Goal: Navigation & Orientation: Find specific page/section

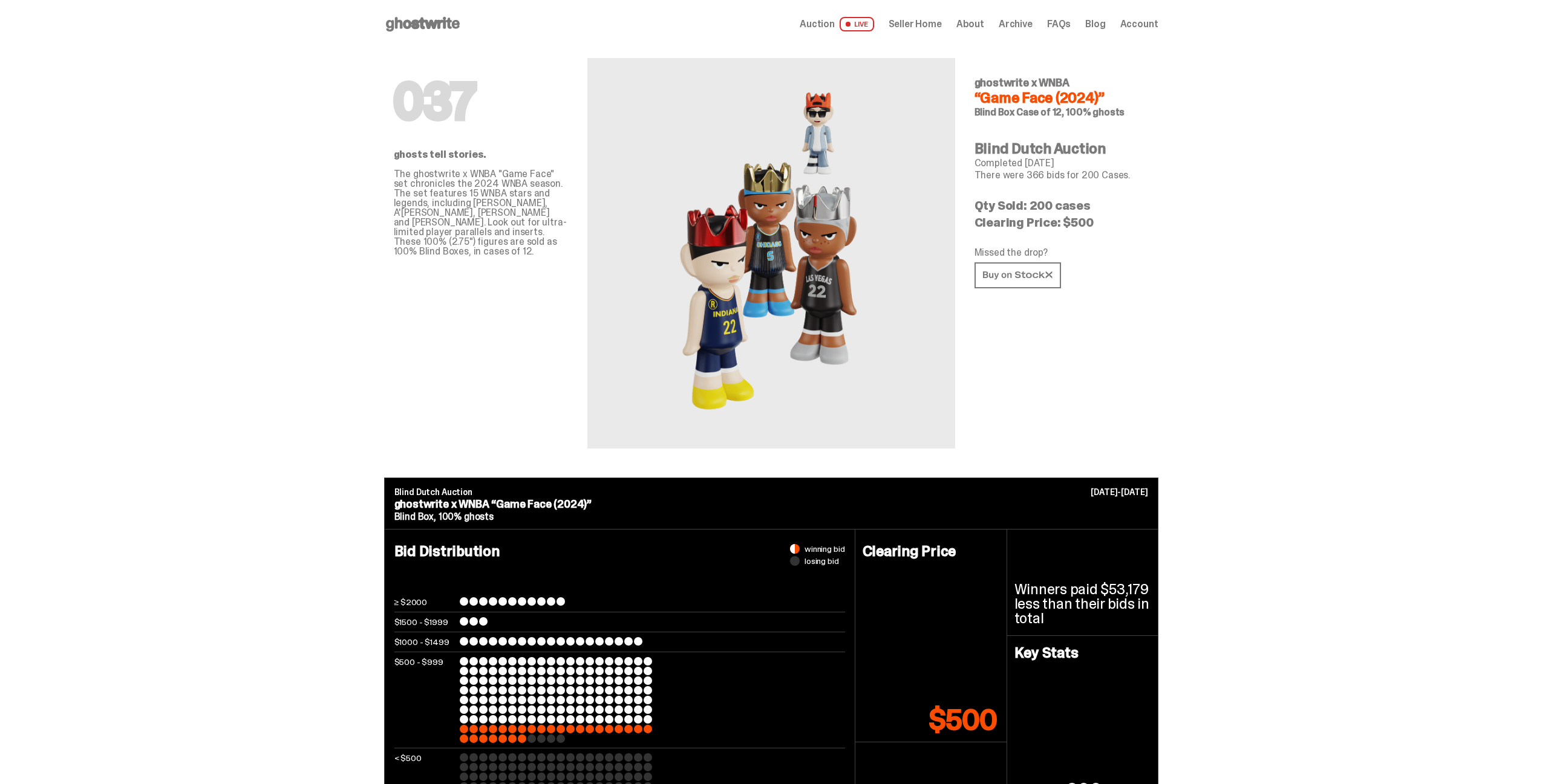
scroll to position [3083, 0]
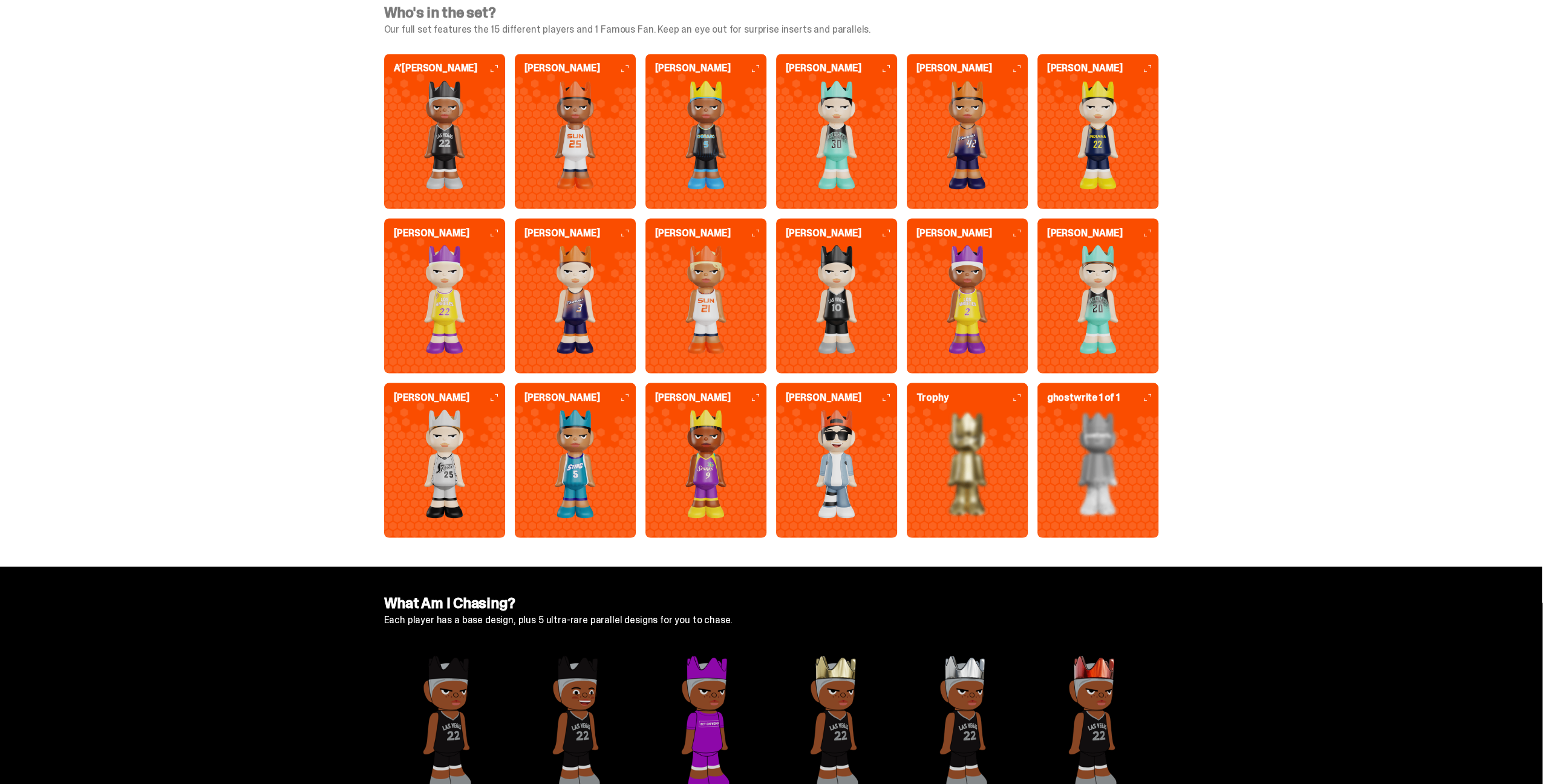
drag, startPoint x: 224, startPoint y: 162, endPoint x: 244, endPoint y: 176, distance: 24.4
click at [224, 162] on div "Who's in the set? Our full set features the 15 different players and 1 Famous F…" at bounding box center [770, 279] width 1542 height 575
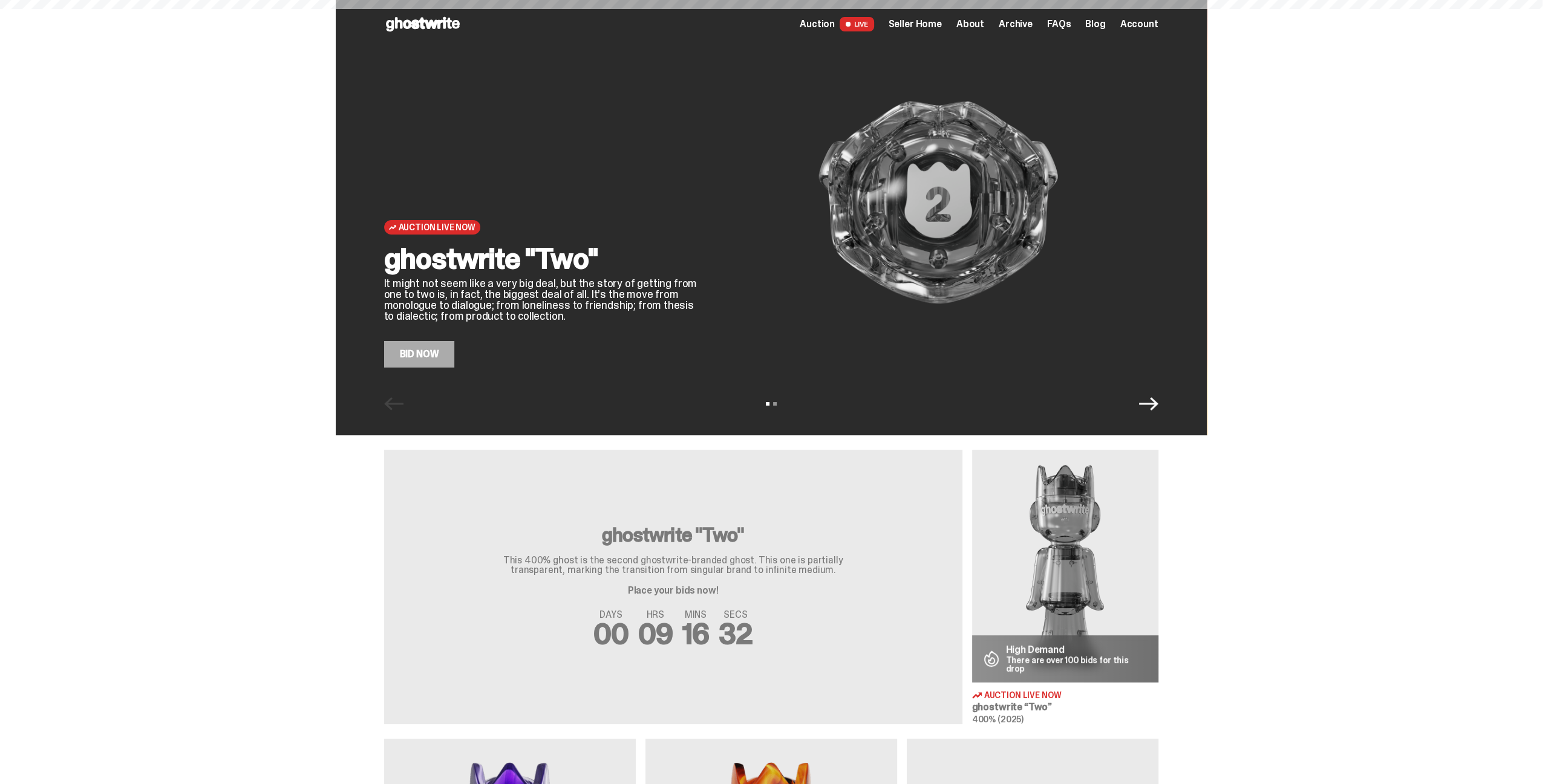
click at [942, 28] on span "Seller Home" at bounding box center [915, 24] width 53 height 9
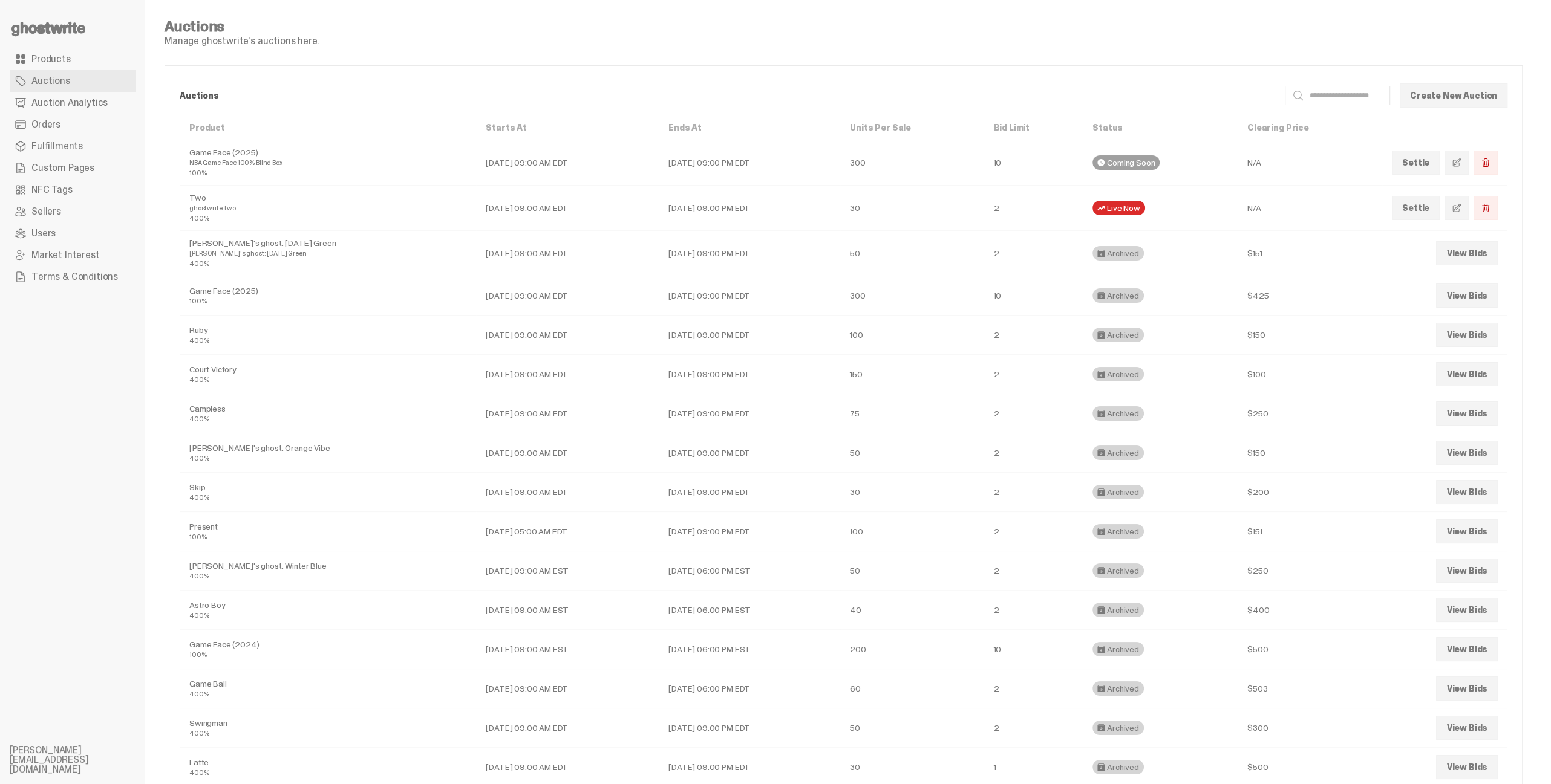
click at [226, 290] on td "Game Face (2025) 100%" at bounding box center [328, 295] width 296 height 40
click at [257, 335] on div "400%" at bounding box center [328, 340] width 277 height 10
click at [55, 98] on span "Auction Analytics" at bounding box center [69, 102] width 76 height 9
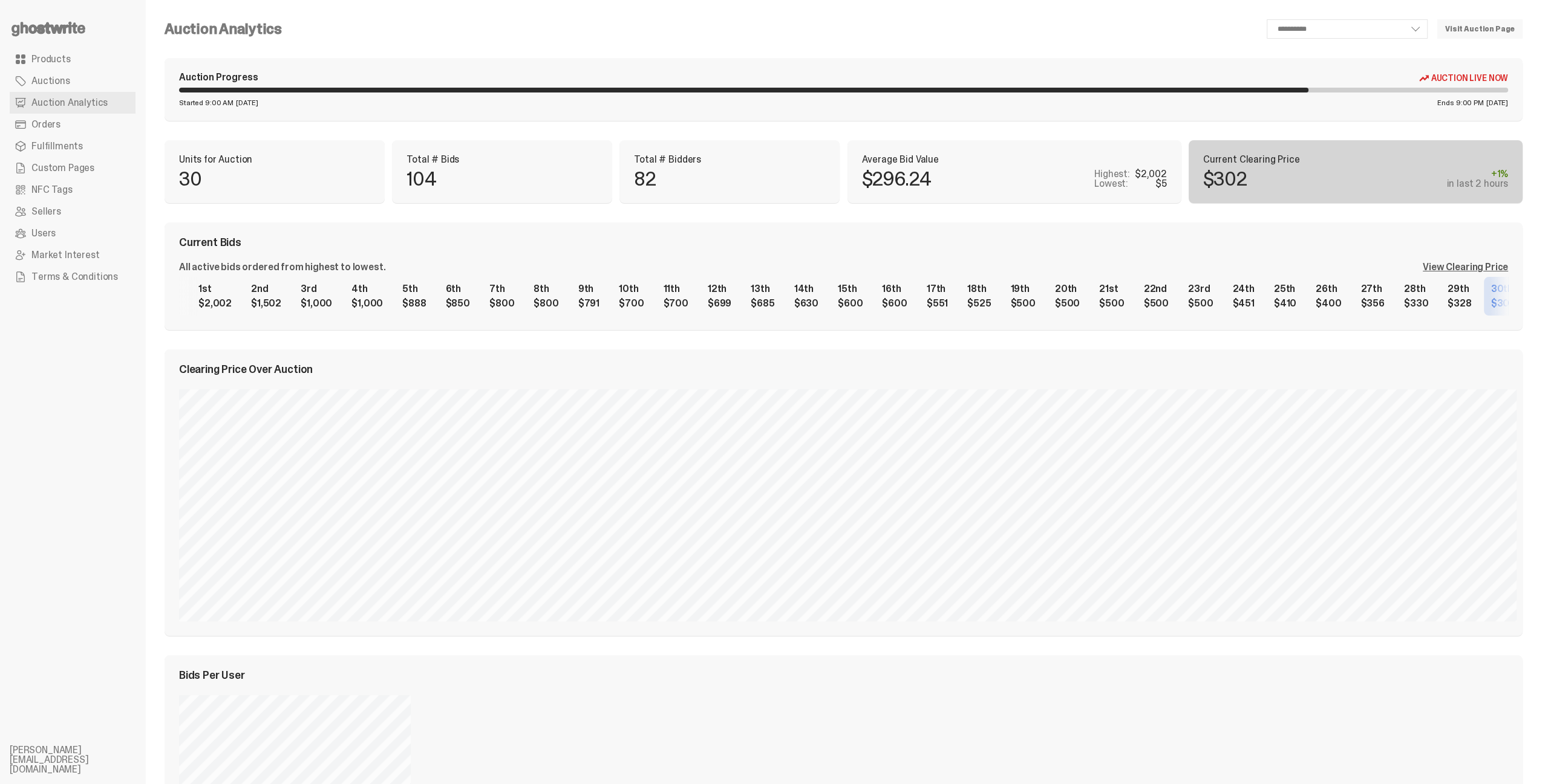
click at [66, 129] on link "Orders" at bounding box center [72, 124] width 126 height 22
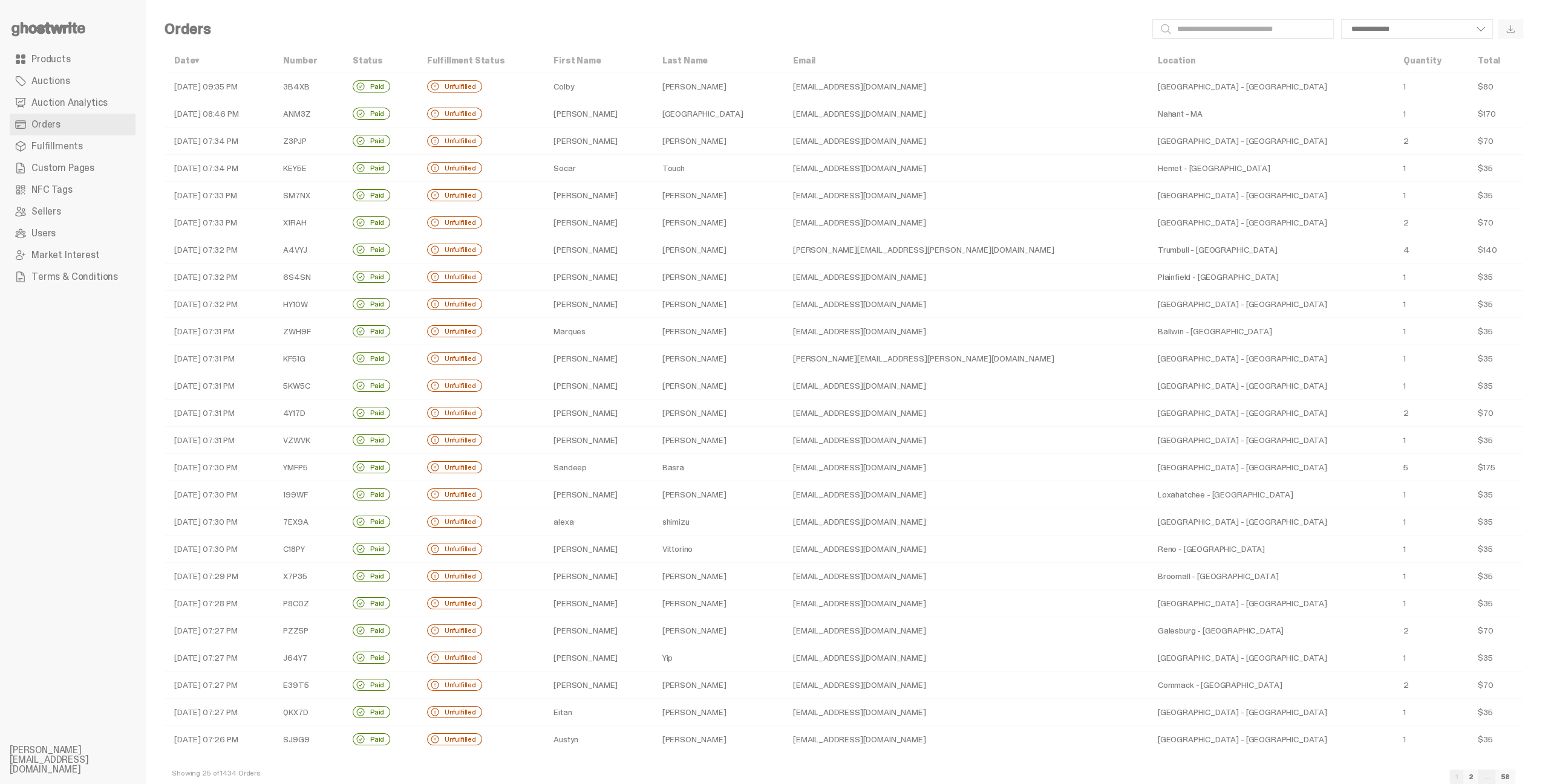
click at [67, 143] on span "Fulfillments" at bounding box center [57, 146] width 52 height 9
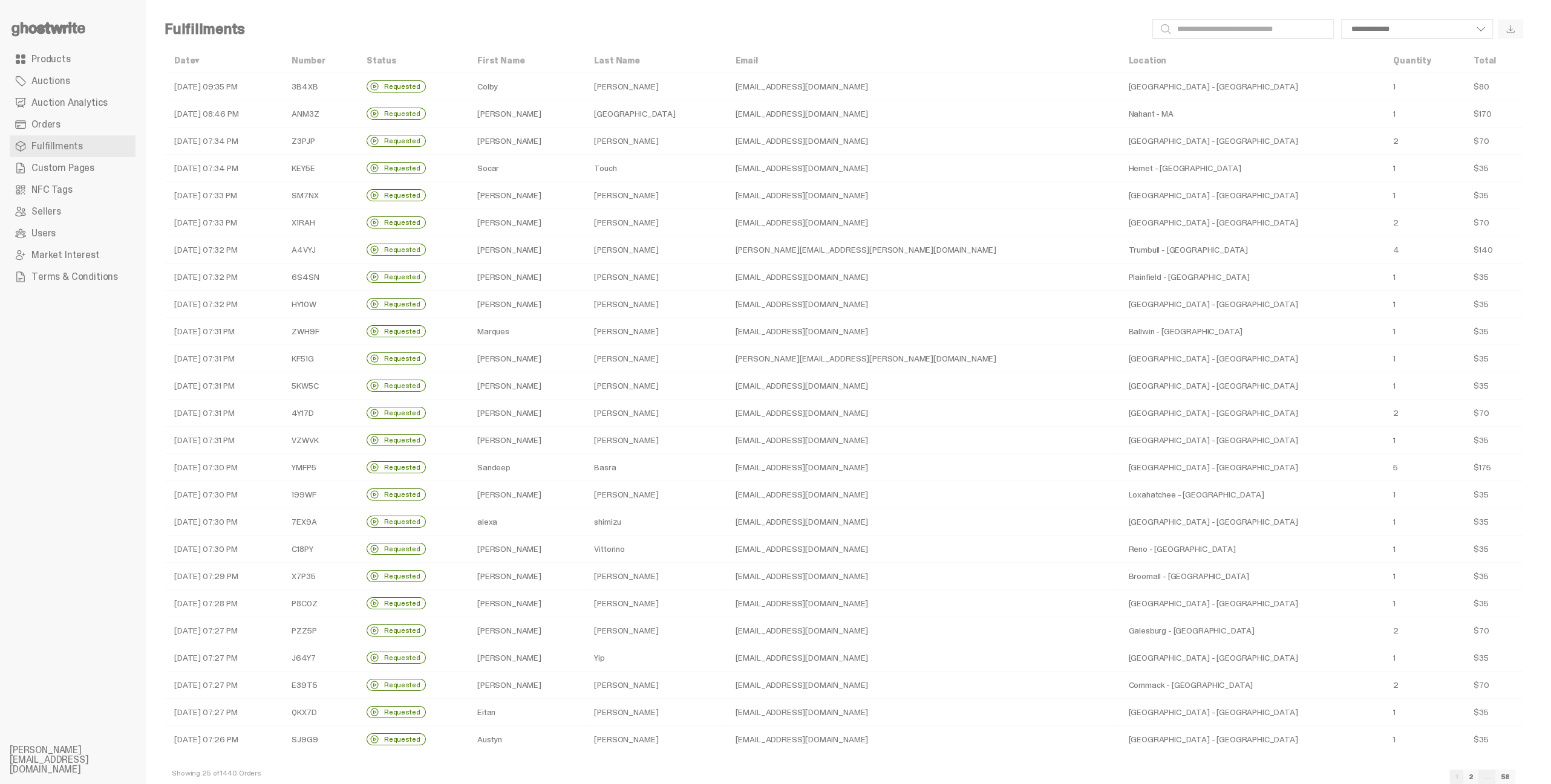
click at [57, 125] on span "Orders" at bounding box center [46, 124] width 29 height 9
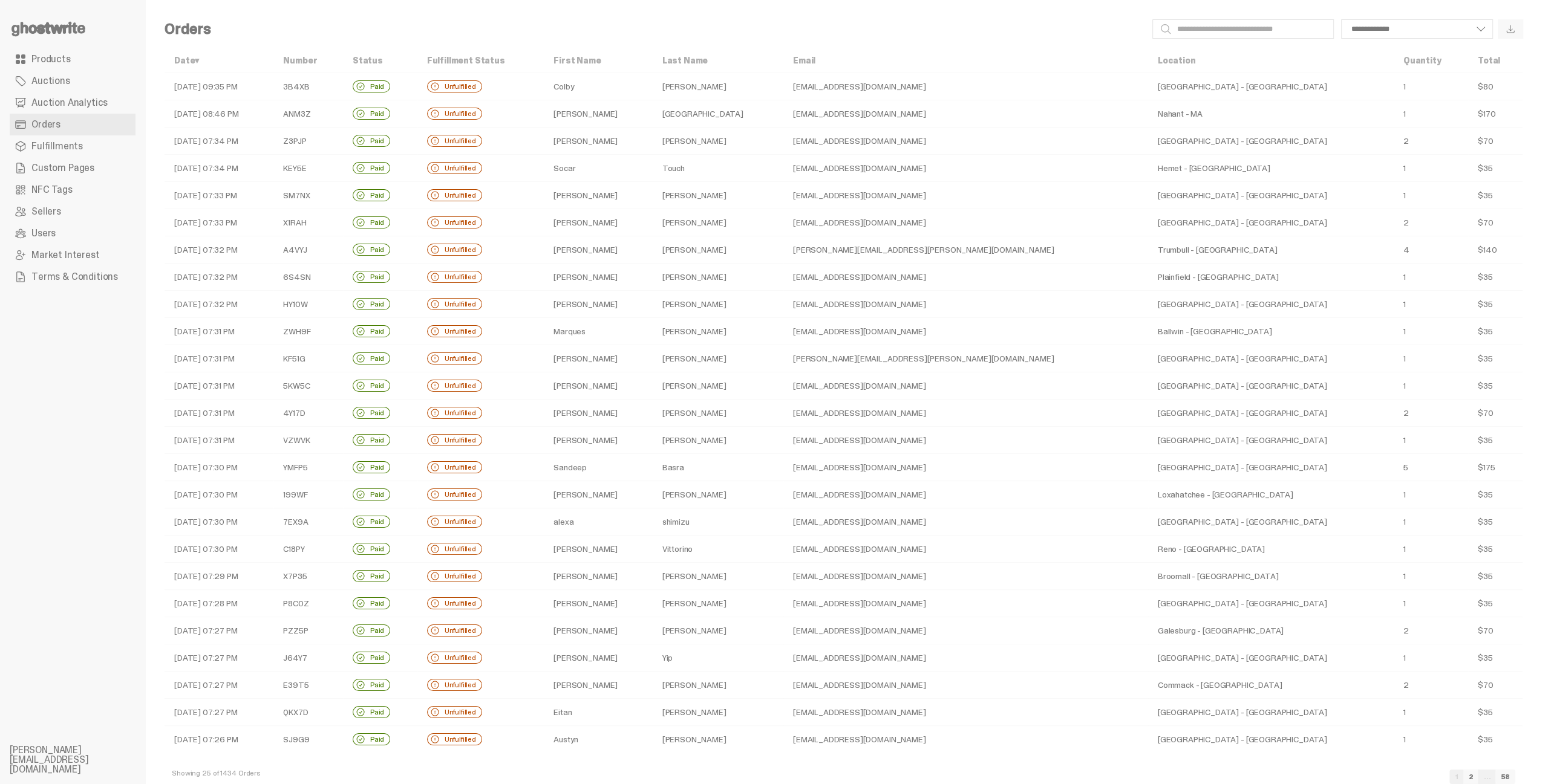
click at [66, 164] on span "Custom Pages" at bounding box center [63, 168] width 63 height 9
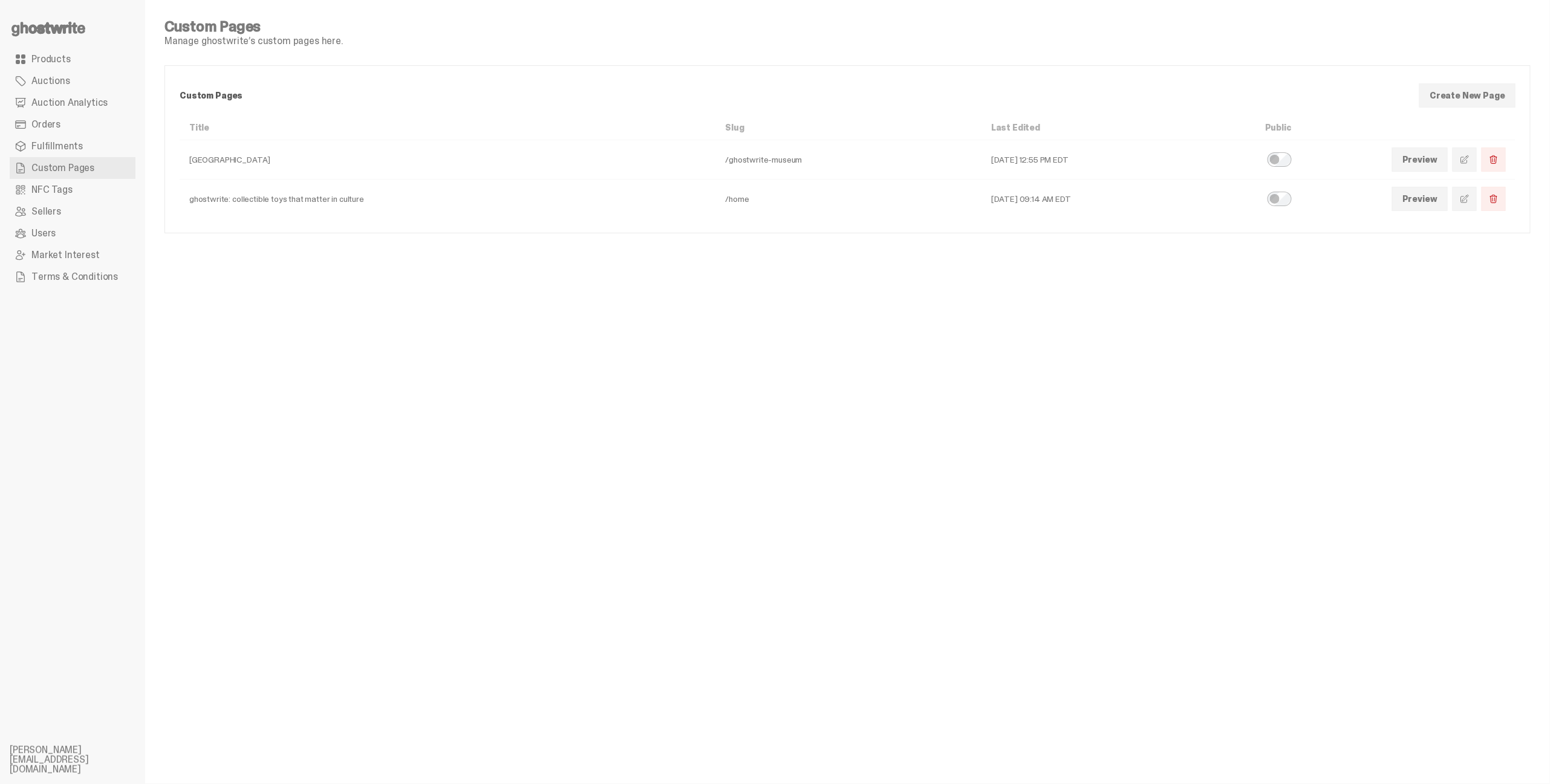
click at [57, 213] on span "Sellers" at bounding box center [46, 211] width 30 height 9
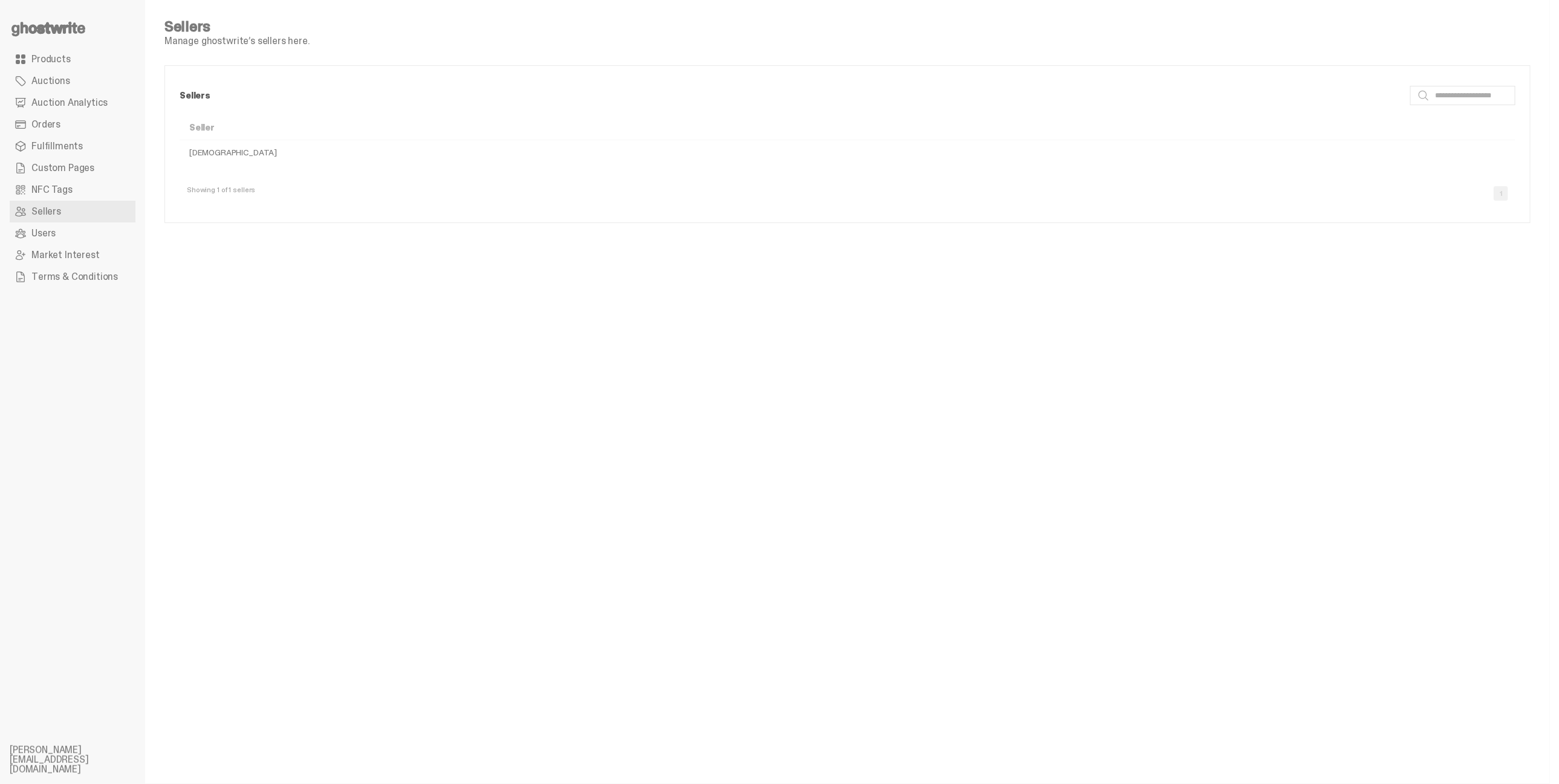
click at [55, 190] on span "NFC Tags" at bounding box center [52, 189] width 41 height 9
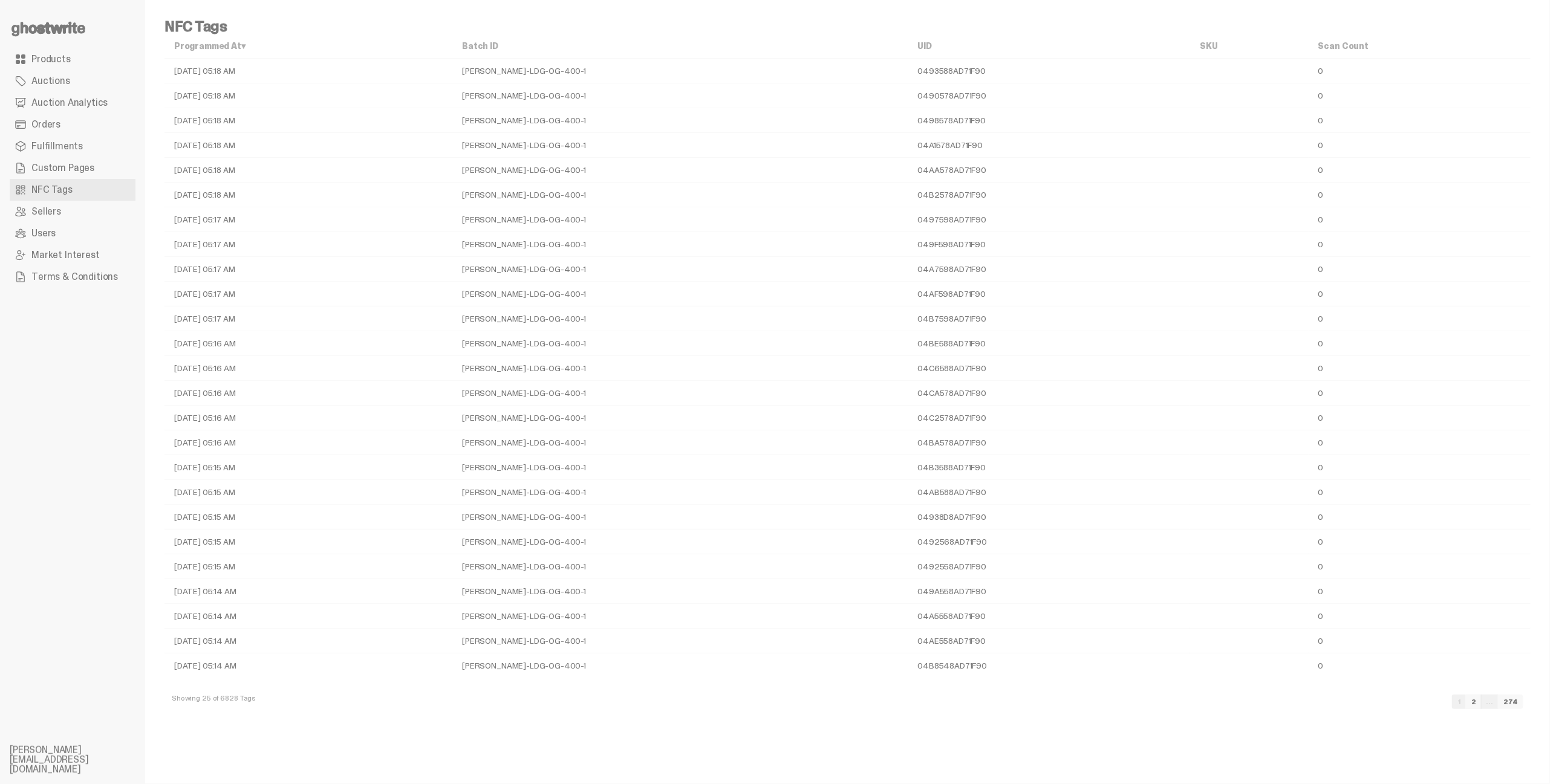
click at [50, 58] on span "Products" at bounding box center [51, 59] width 40 height 9
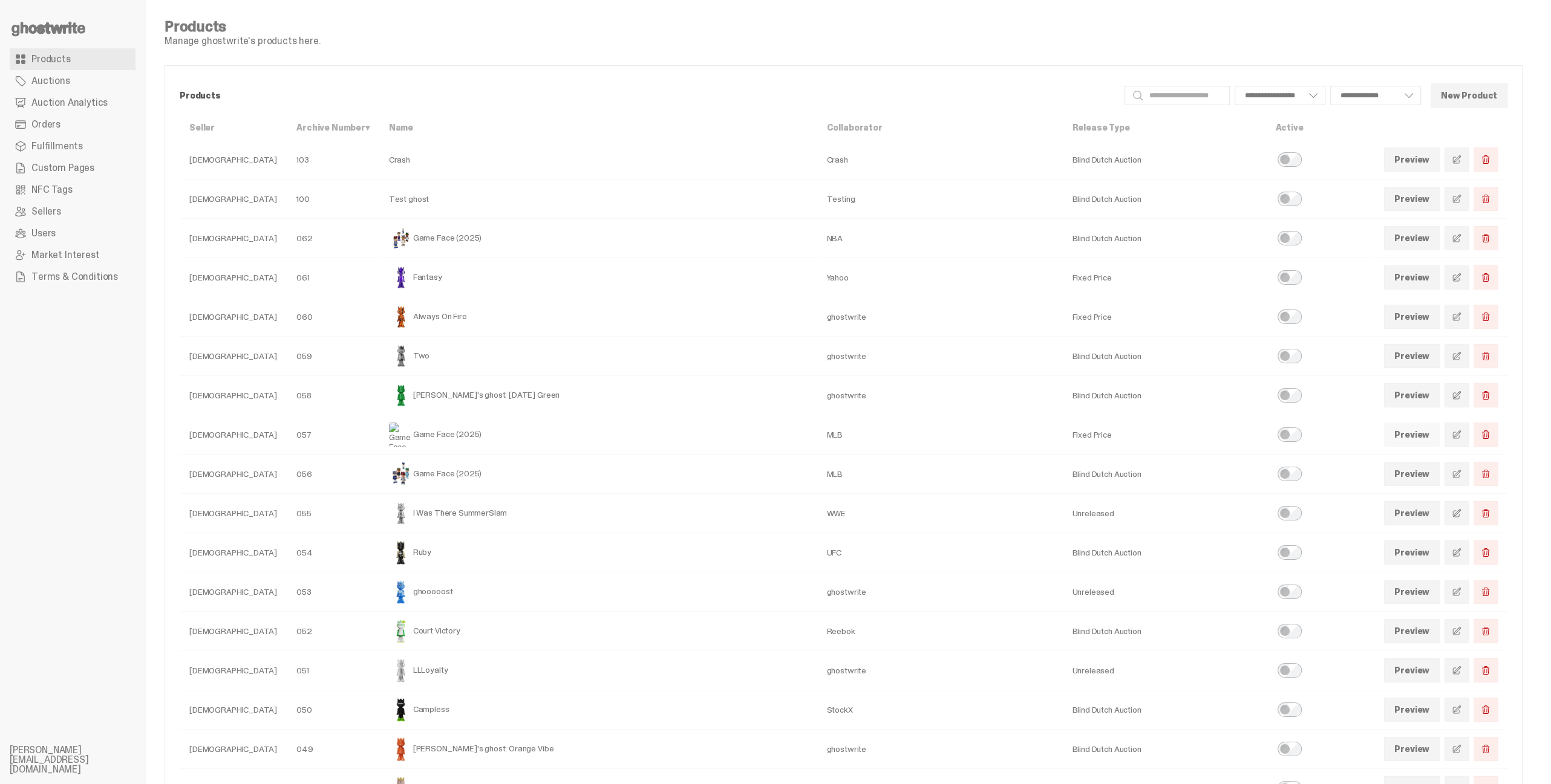
click at [1437, 431] on link "Preview" at bounding box center [1411, 434] width 55 height 24
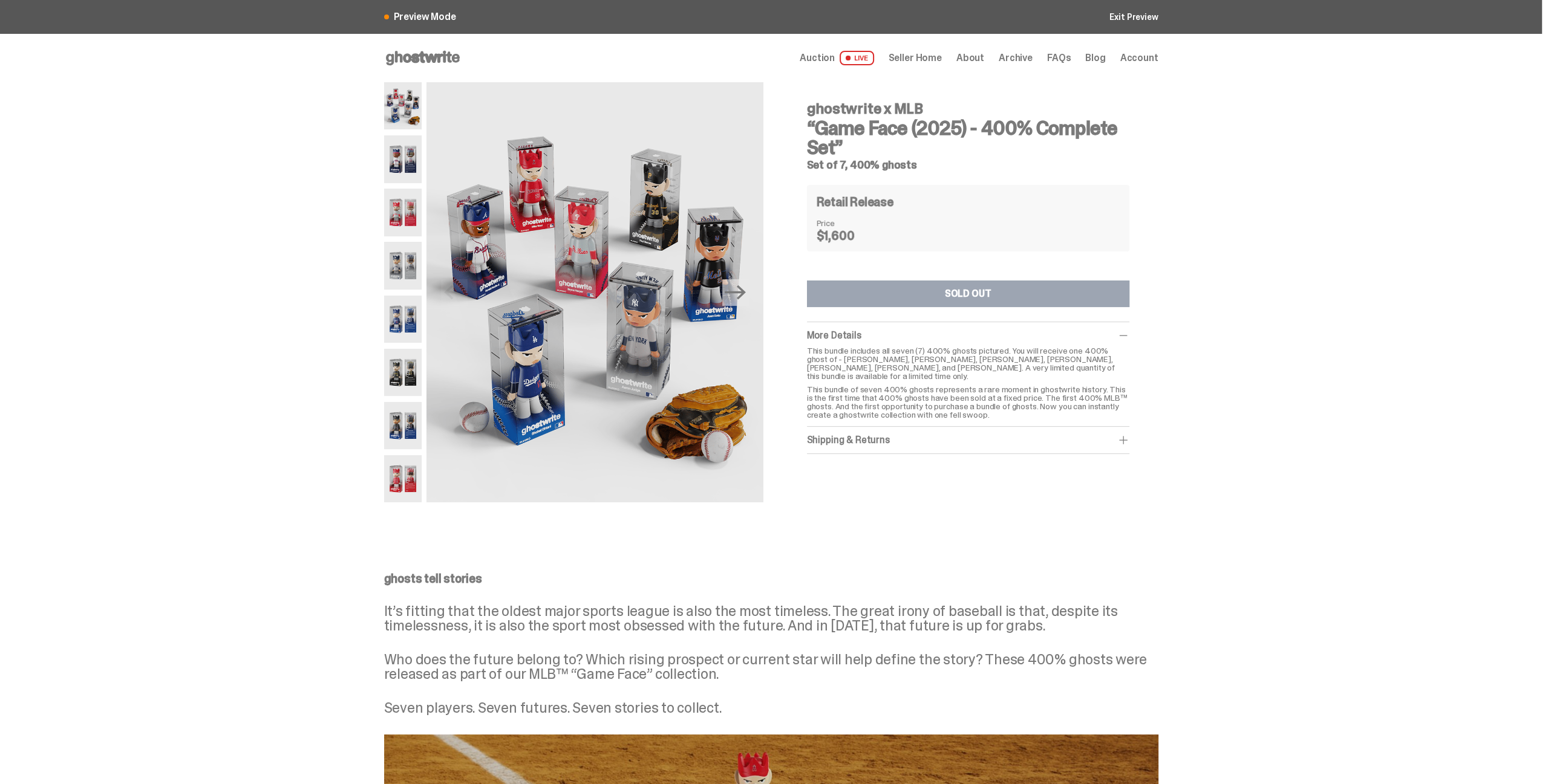
click at [420, 17] on span "Preview Mode" at bounding box center [425, 16] width 62 height 9
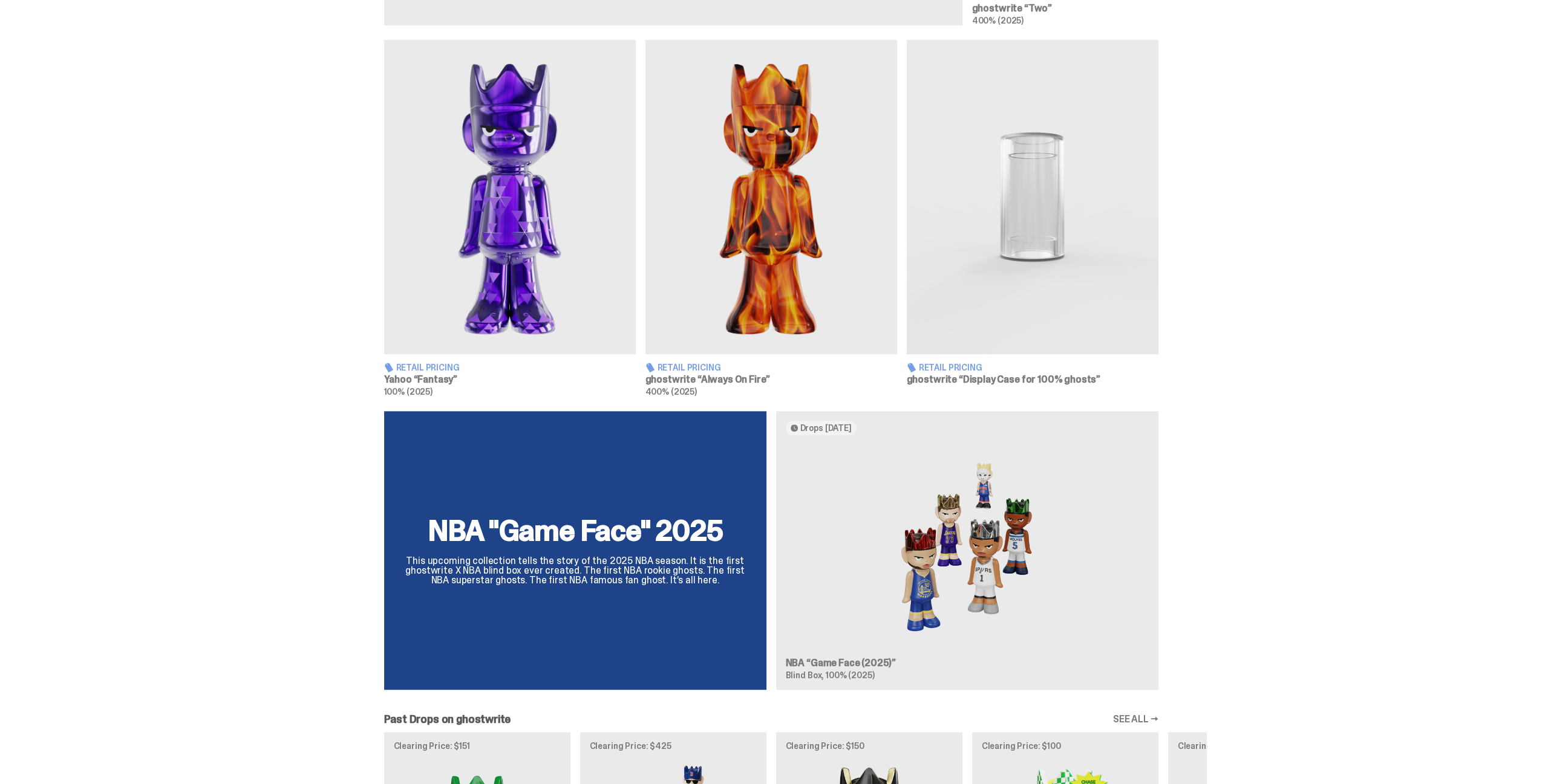
scroll to position [726, 0]
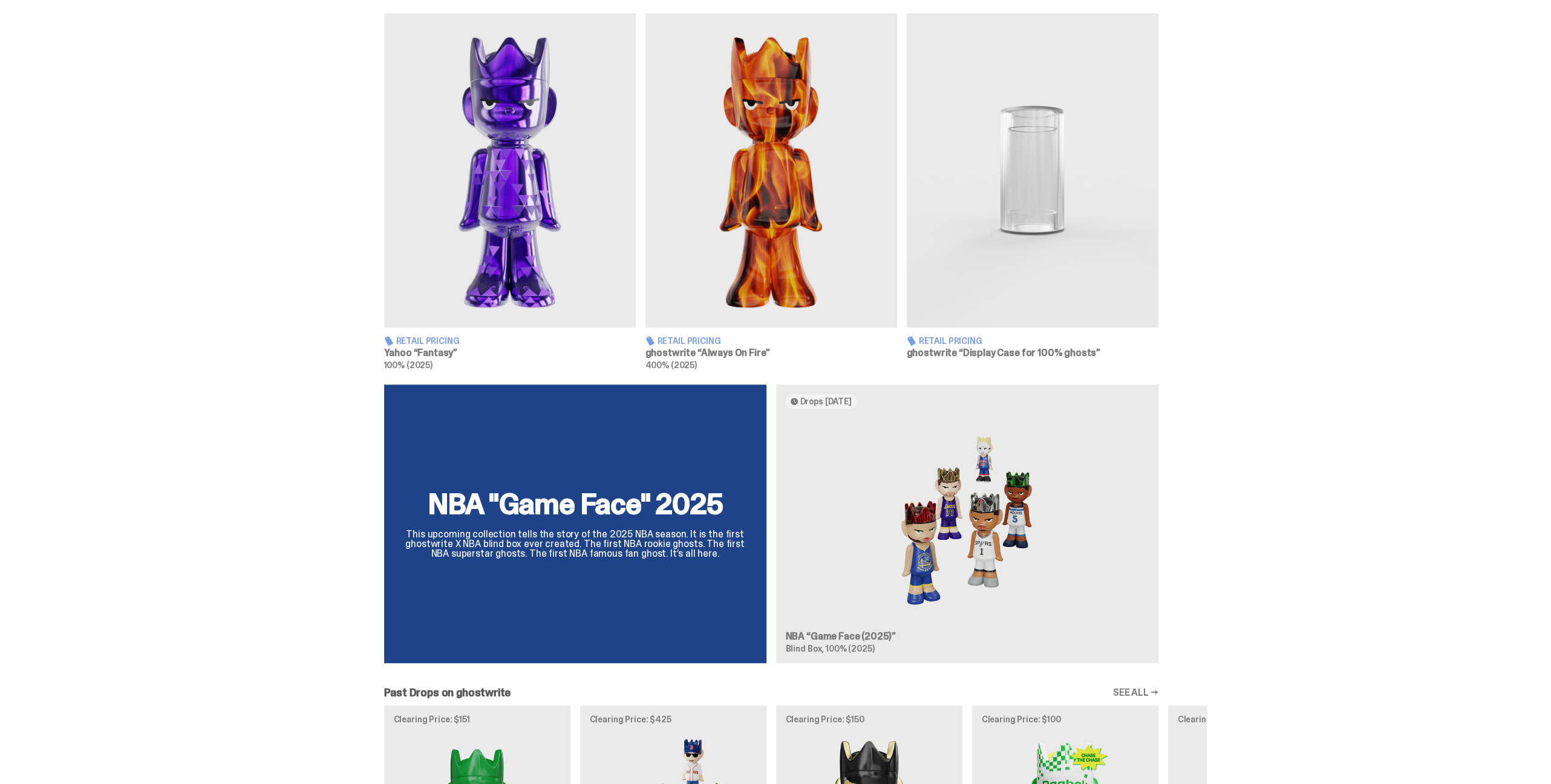
click at [937, 533] on div "NBA "Game Face" 2025 This upcoming collection tells the story of the 2025 NBA s…" at bounding box center [771, 529] width 871 height 289
